Goal: Information Seeking & Learning: Learn about a topic

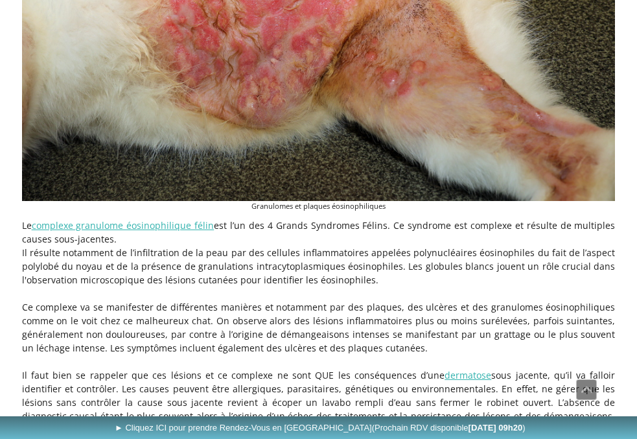
scroll to position [779, 0]
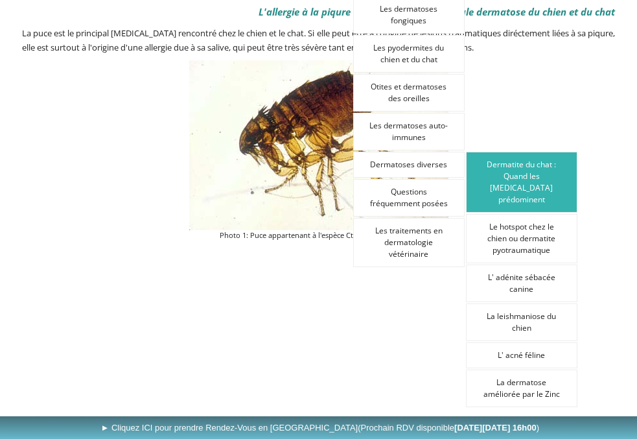
scroll to position [383, 0]
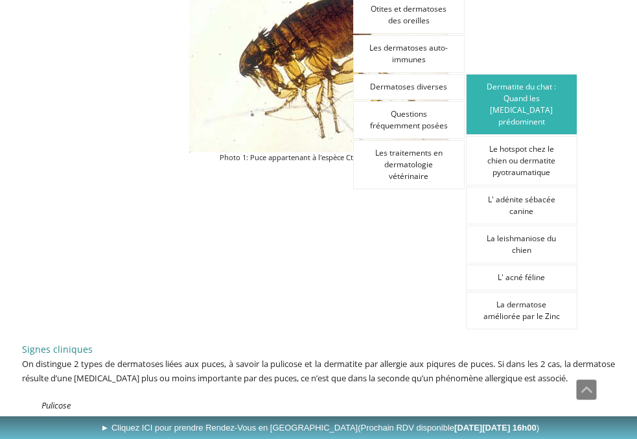
click at [535, 110] on link "Dermatite du chat : Quand les [MEDICAL_DATA] prédominent" at bounding box center [522, 104] width 112 height 61
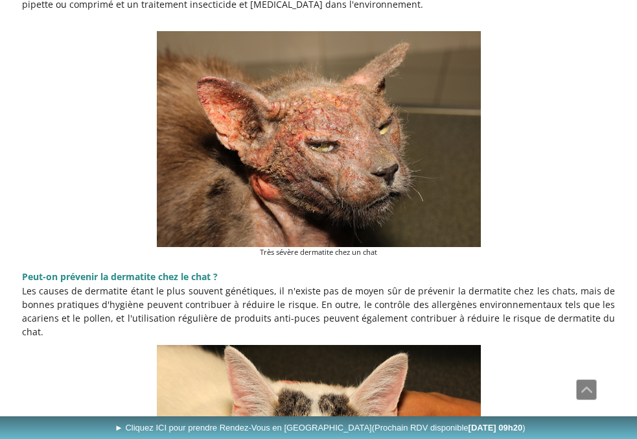
scroll to position [2385, 0]
